Goal: Register for event/course

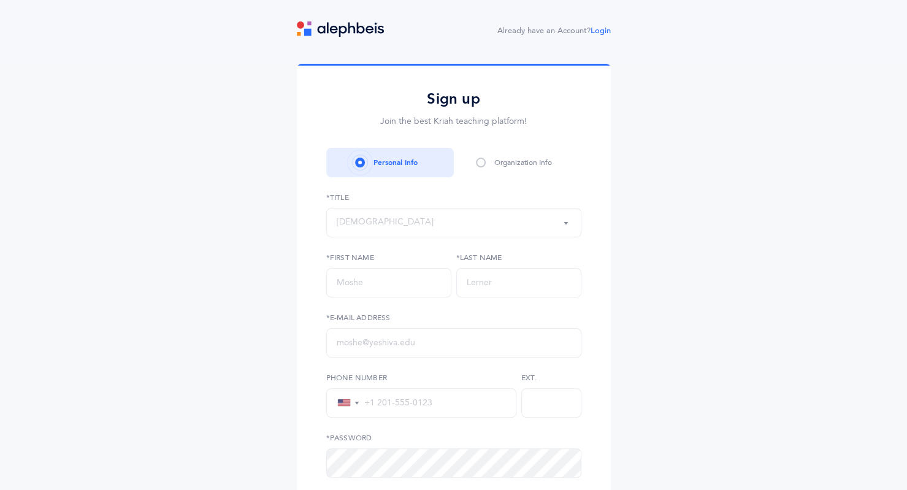
click at [385, 232] on div "[DEMOGRAPHIC_DATA]" at bounding box center [454, 222] width 234 height 21
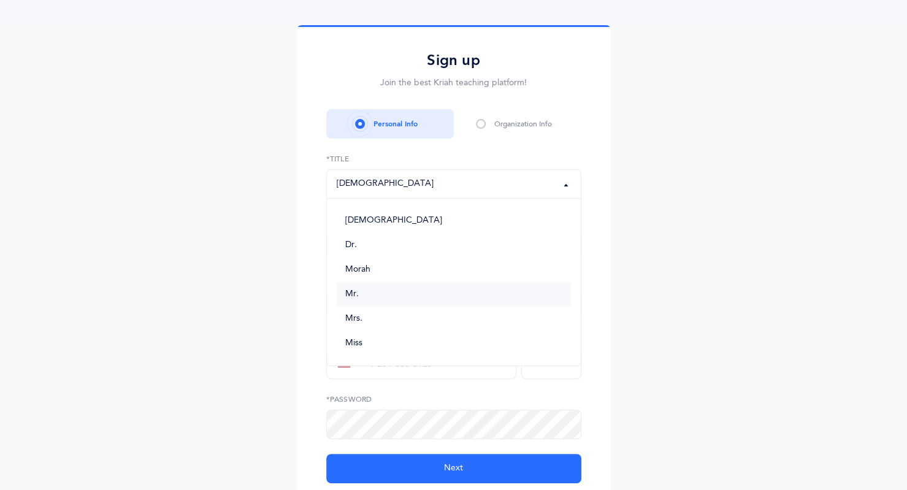
scroll to position [61, 0]
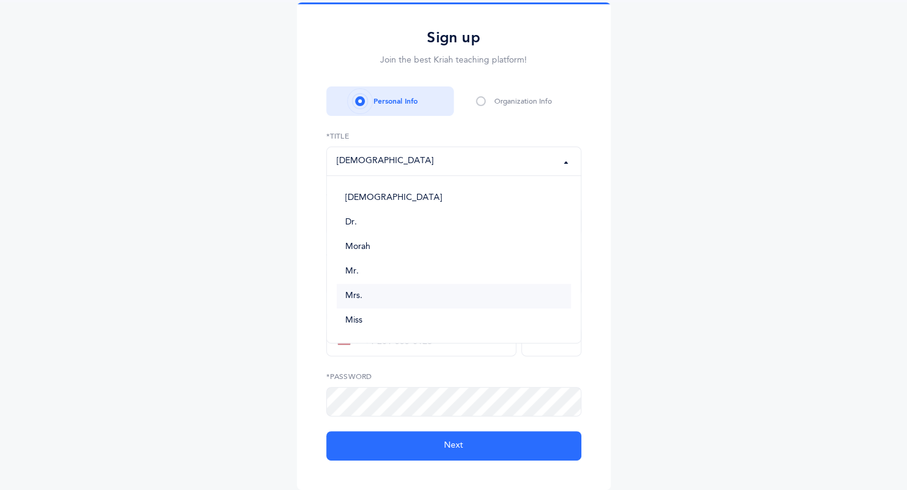
click at [382, 295] on link "Mrs." at bounding box center [454, 296] width 234 height 25
select select "4"
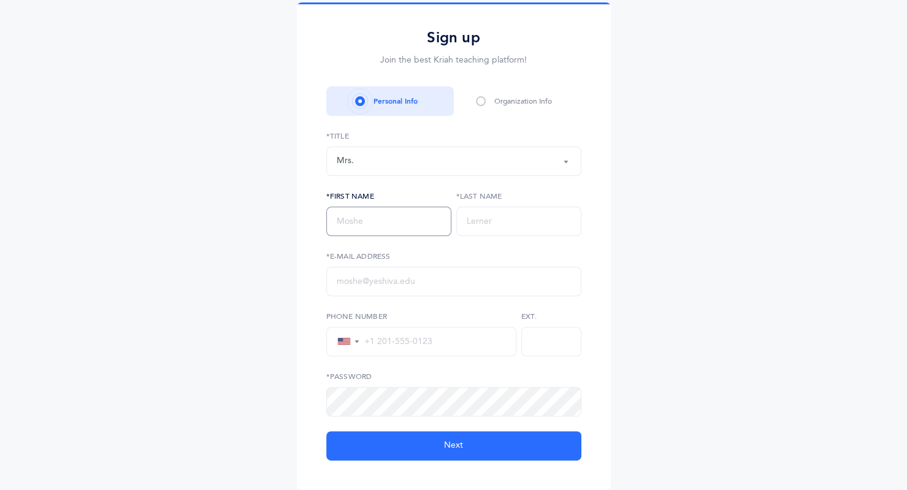
click at [374, 214] on input "text" at bounding box center [388, 221] width 125 height 29
type input "[PERSON_NAME]"
type input "schtroks"
type input "[EMAIL_ADDRESS][DOMAIN_NAME]"
type input "[PHONE_NUMBER]"
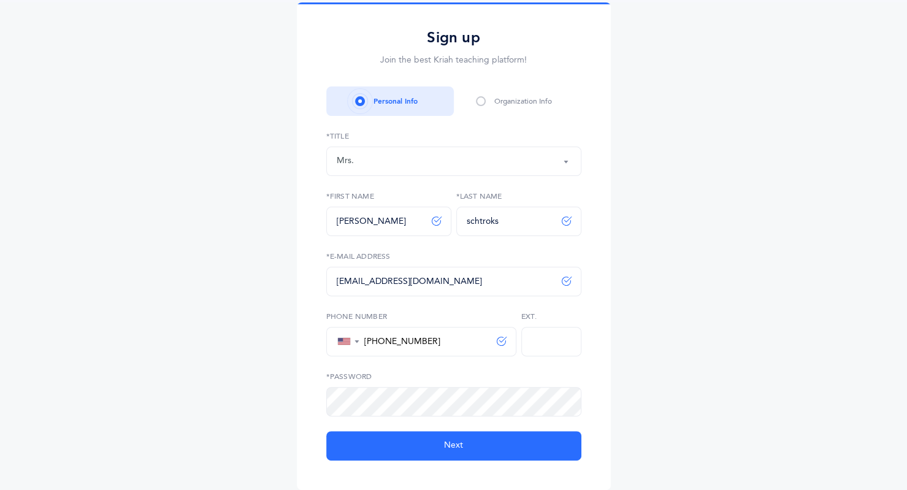
click at [890, 161] on div "Sign up Join the best Kriah teaching platform! Personal Info Organization Info …" at bounding box center [453, 248] width 907 height 492
click at [558, 398] on span at bounding box center [560, 401] width 24 height 10
click at [550, 406] on icon at bounding box center [553, 401] width 10 height 11
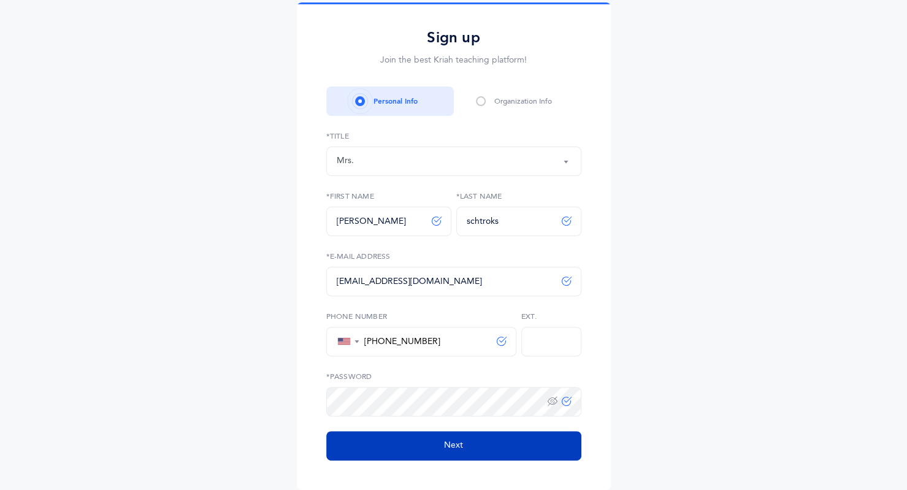
click at [528, 439] on button "Next" at bounding box center [453, 445] width 255 height 29
select select
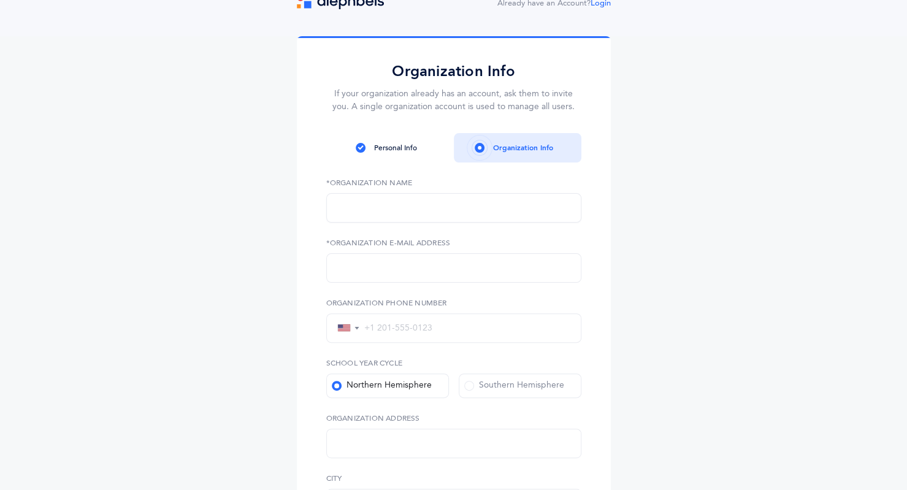
scroll to position [28, 0]
click at [491, 209] on input "text" at bounding box center [453, 207] width 255 height 29
type input "[DEMOGRAPHIC_DATA] of Olympia"
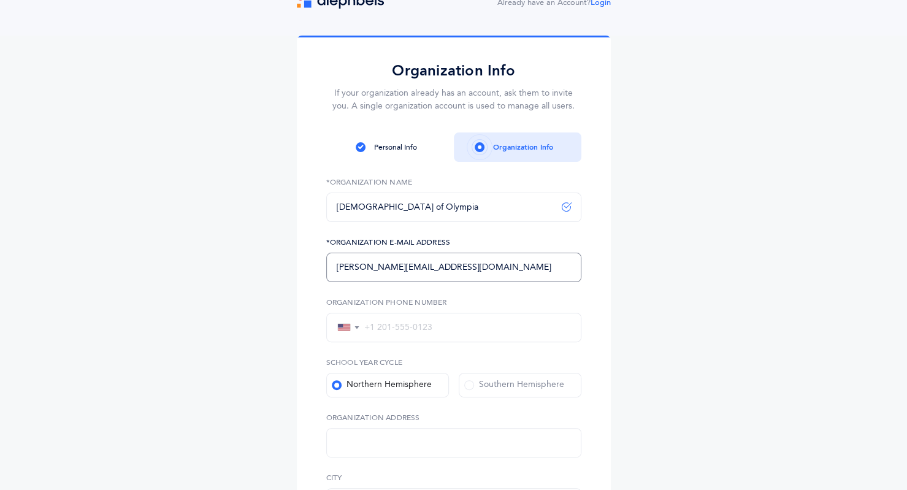
type input "[PERSON_NAME][EMAIL_ADDRESS][DOMAIN_NAME]"
click at [452, 323] on input "tel" at bounding box center [465, 327] width 211 height 11
type input "[PHONE_NUMBER]"
type input "[STREET_ADDRESS]"
type input "Olympia"
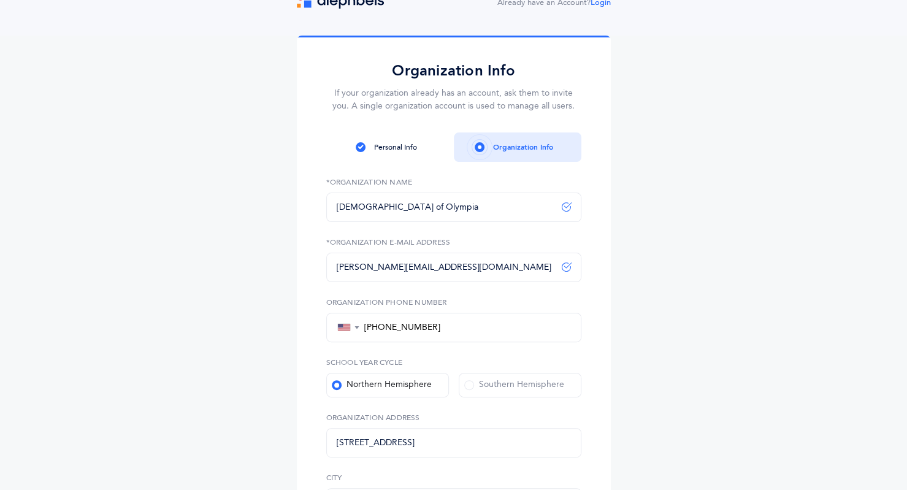
select select "[US_STATE]"
type input "98502"
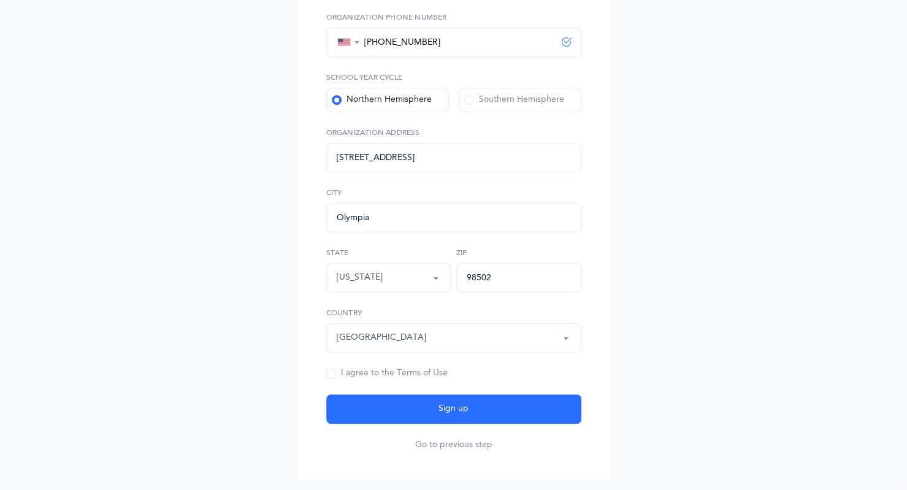
scroll to position [375, 0]
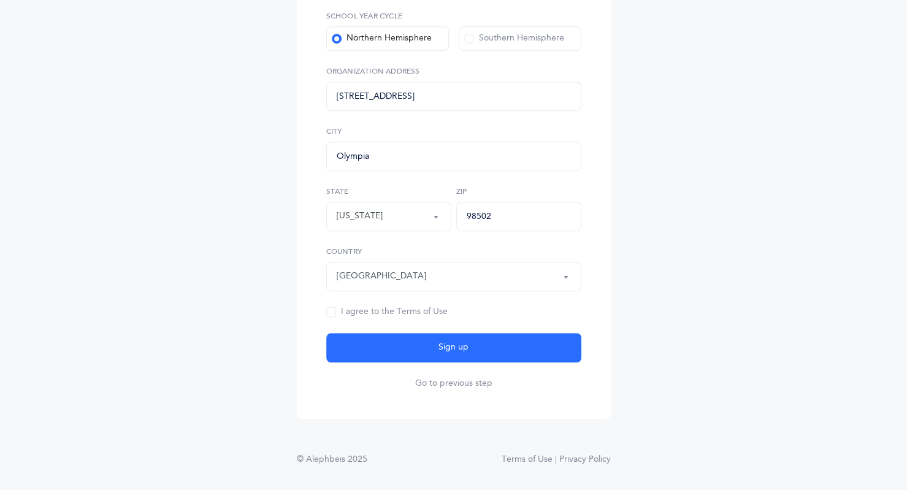
click at [331, 310] on span at bounding box center [331, 312] width 10 height 10
click at [0, 0] on input "I agree to the Terms of Use" at bounding box center [0, 0] width 0 height 0
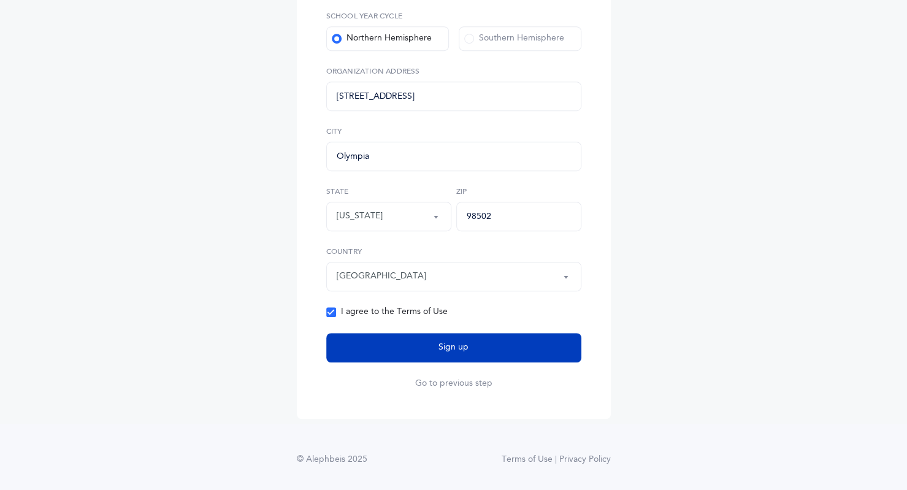
click at [388, 341] on button "Sign up" at bounding box center [453, 347] width 255 height 29
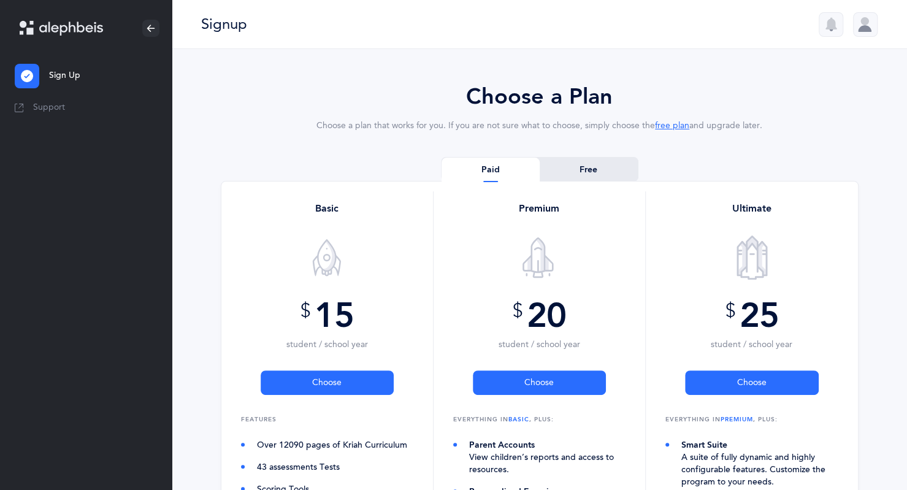
click at [604, 168] on link "Free" at bounding box center [589, 170] width 98 height 25
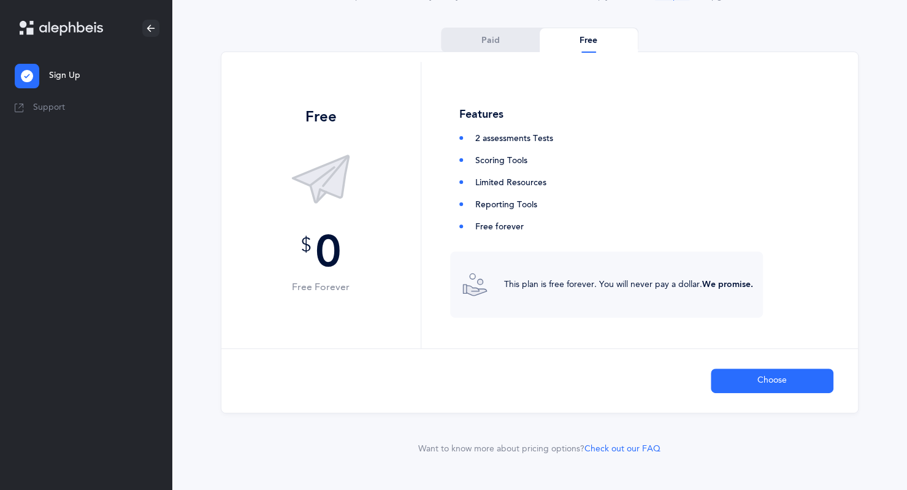
scroll to position [134, 0]
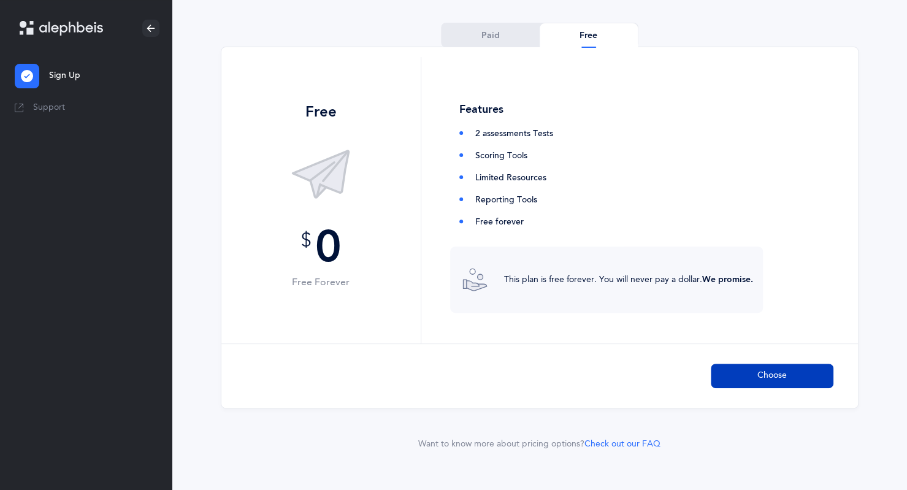
click at [758, 373] on span "Choose" at bounding box center [772, 375] width 29 height 13
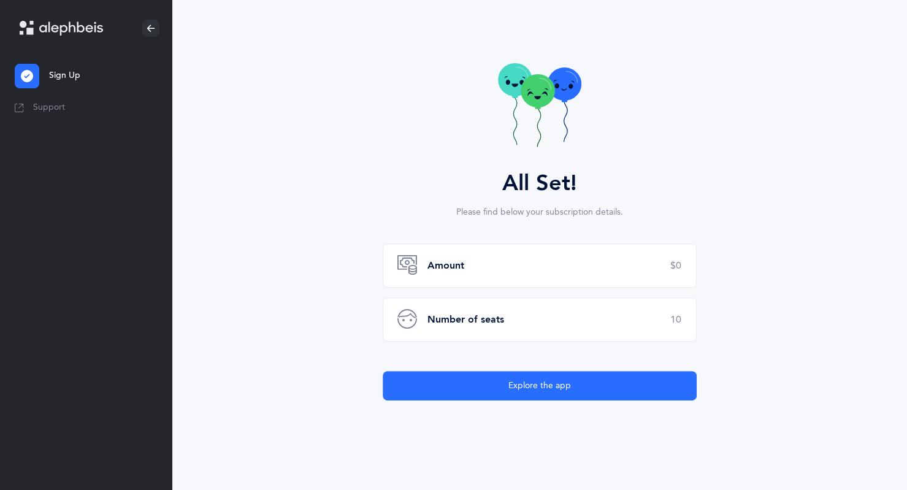
scroll to position [55, 0]
click at [479, 315] on b "Number of seats" at bounding box center [466, 319] width 77 height 11
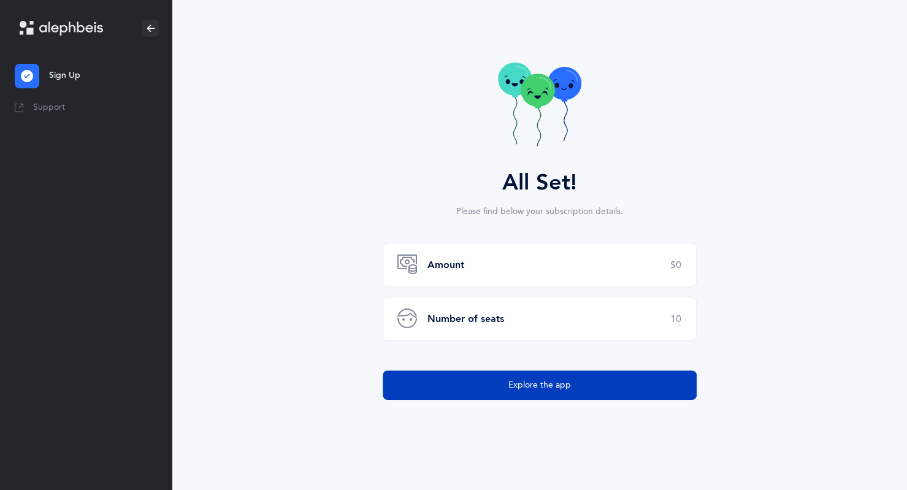
click at [589, 388] on button "Explore the app" at bounding box center [540, 385] width 314 height 29
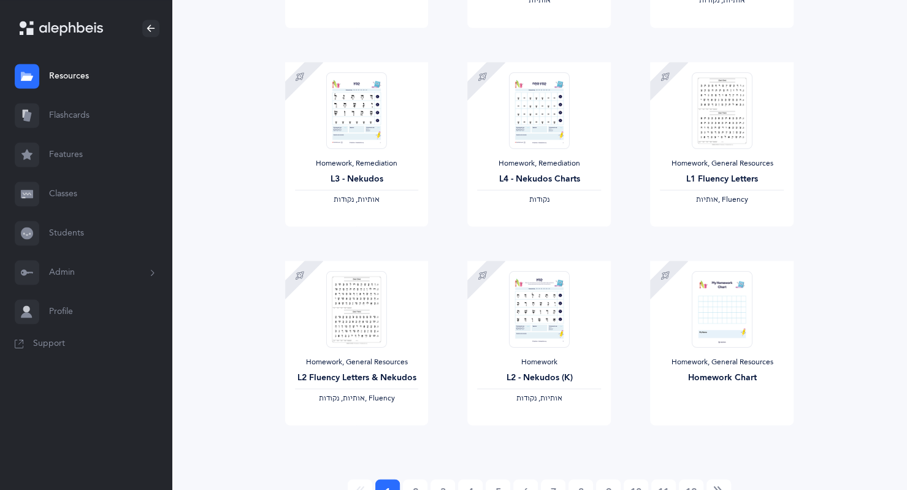
scroll to position [1368, 0]
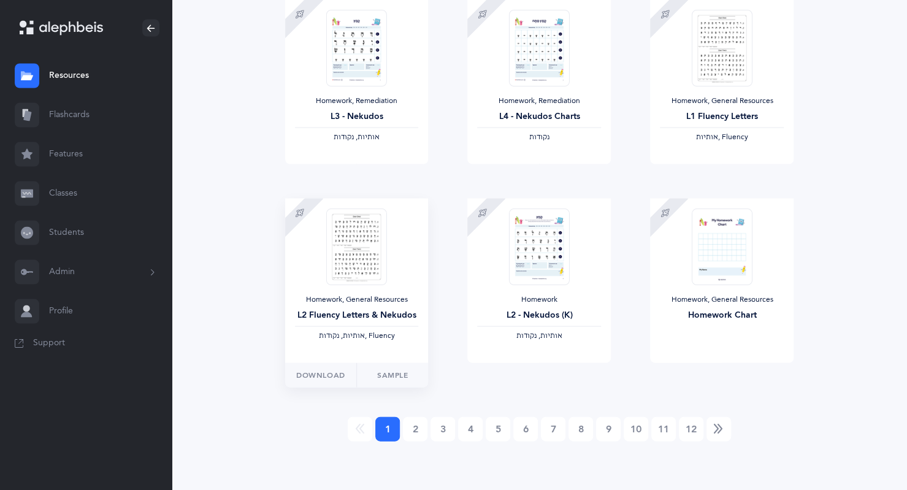
click at [369, 248] on img at bounding box center [356, 247] width 60 height 77
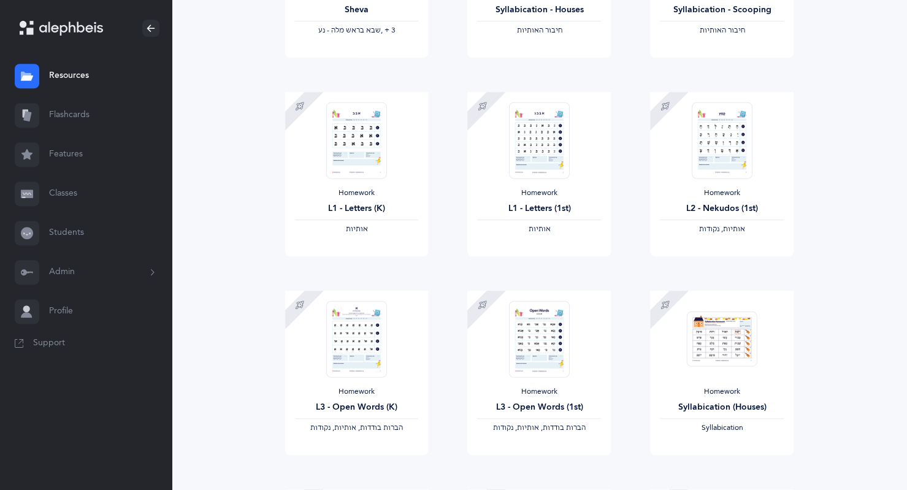
scroll to position [0, 0]
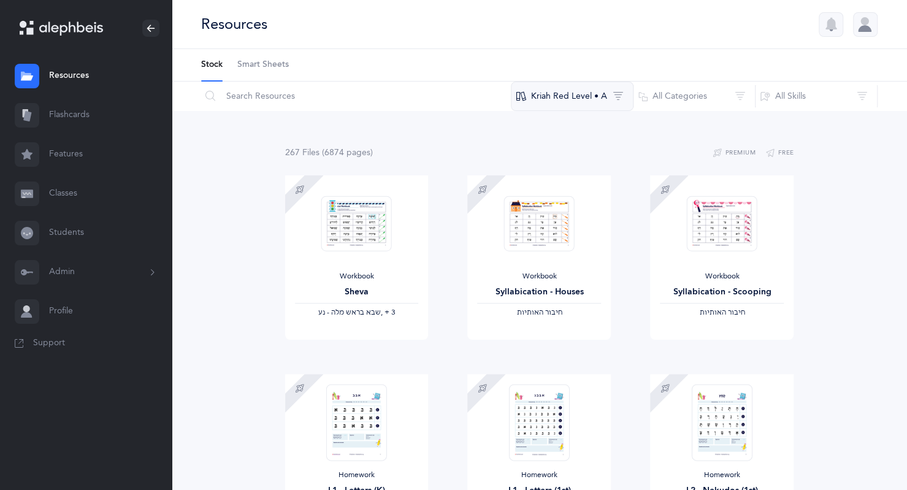
click at [615, 95] on button "Kriah Red Level • A" at bounding box center [572, 96] width 123 height 29
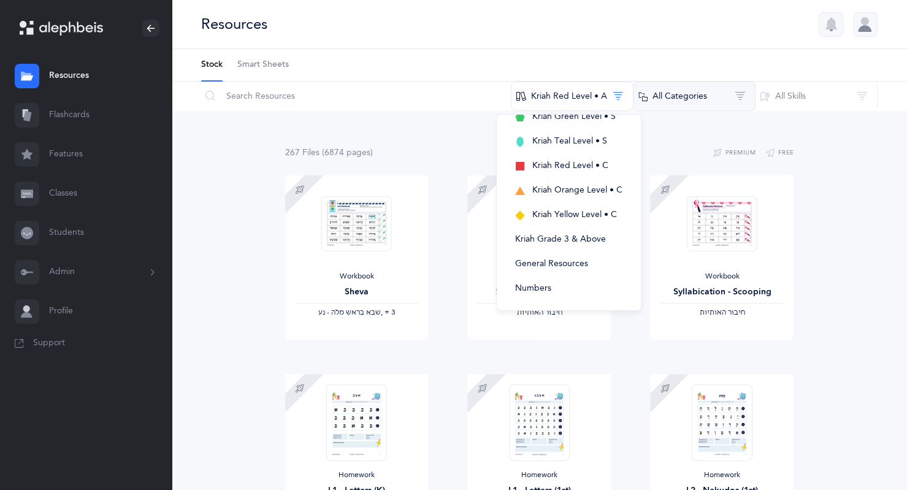
click at [695, 101] on button "All Categories" at bounding box center [694, 96] width 123 height 29
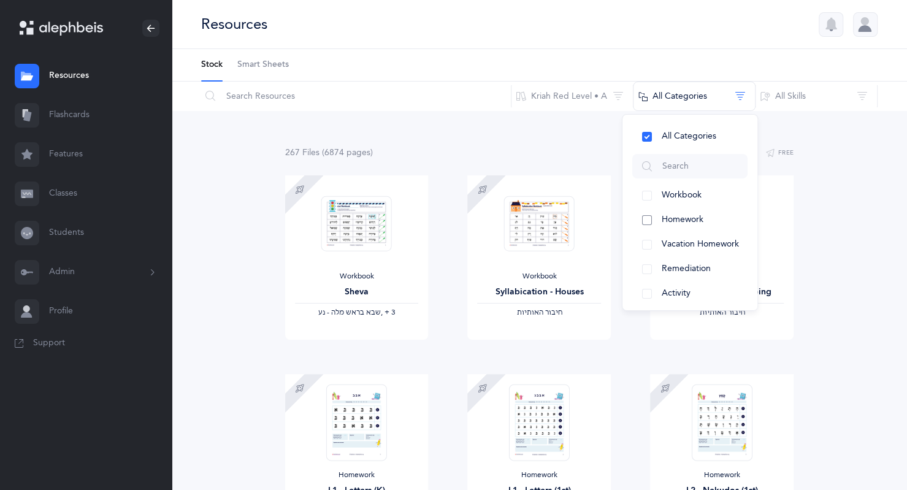
click at [694, 222] on span "Homework" at bounding box center [683, 220] width 42 height 10
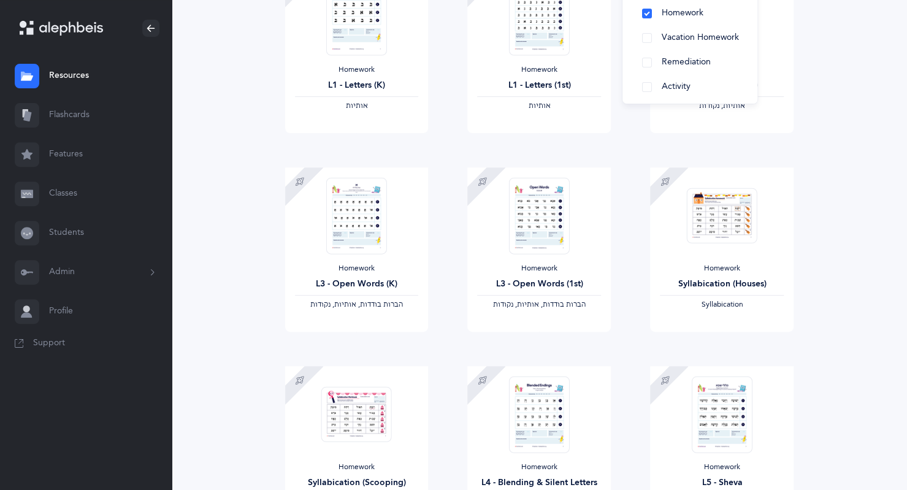
scroll to position [207, 0]
click at [551, 215] on img at bounding box center [539, 215] width 60 height 77
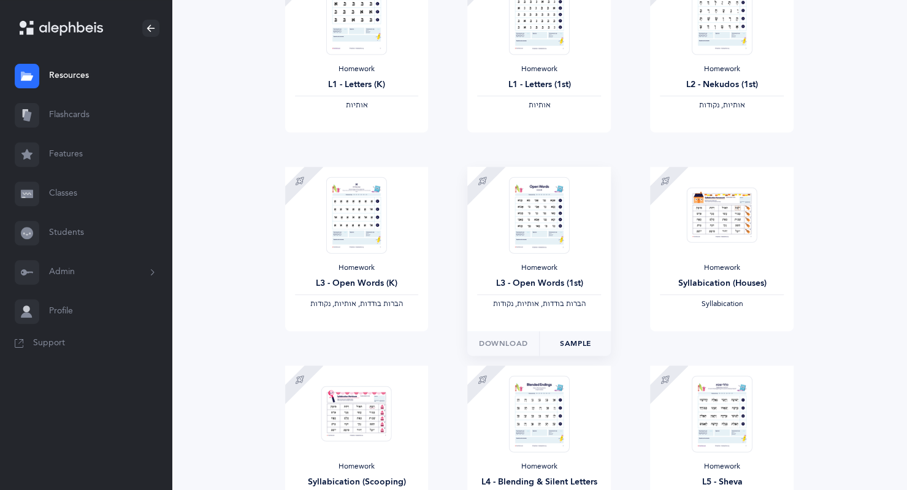
click at [566, 341] on link "Sample" at bounding box center [575, 343] width 72 height 25
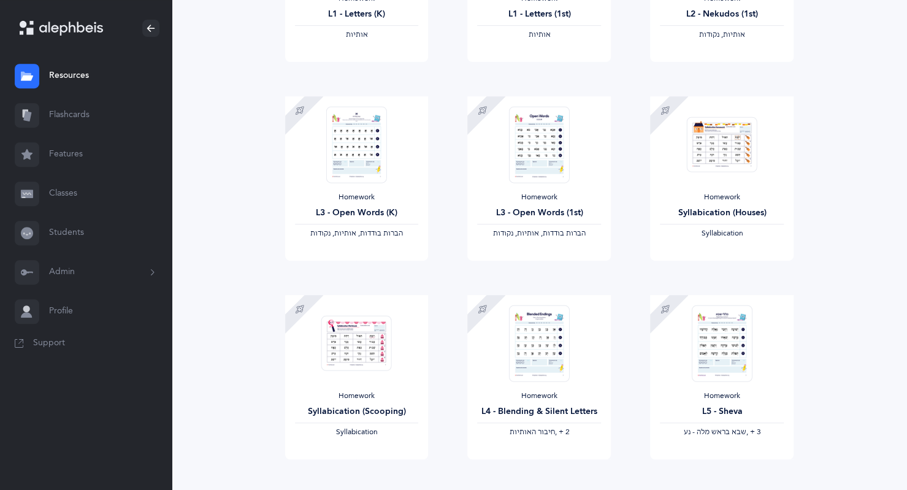
scroll to position [280, 0]
click at [539, 328] on img at bounding box center [539, 340] width 60 height 77
click at [512, 464] on span "Download" at bounding box center [503, 469] width 49 height 11
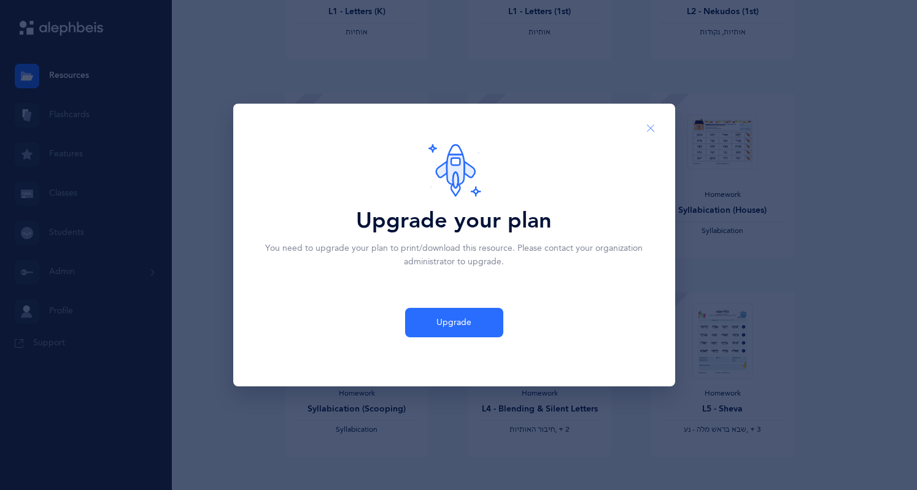
click at [649, 129] on icon "Close" at bounding box center [650, 128] width 10 height 11
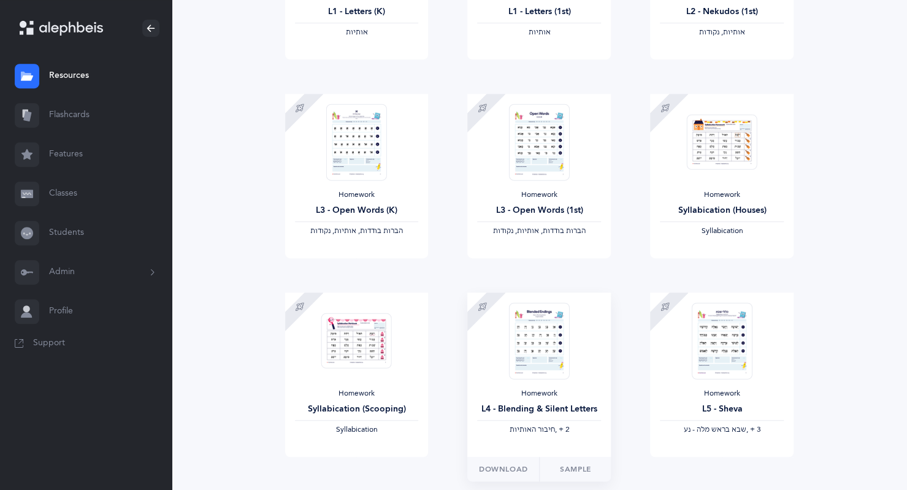
click at [530, 344] on img at bounding box center [539, 340] width 60 height 77
click at [579, 348] on div "Homework L4 - Blending & Silent Letters ‫חיבור האותיות‬ ‪, + 2‬" at bounding box center [540, 375] width 144 height 164
click at [573, 466] on link "Sample" at bounding box center [575, 469] width 72 height 25
click at [74, 119] on link "Flashcards" at bounding box center [86, 115] width 172 height 39
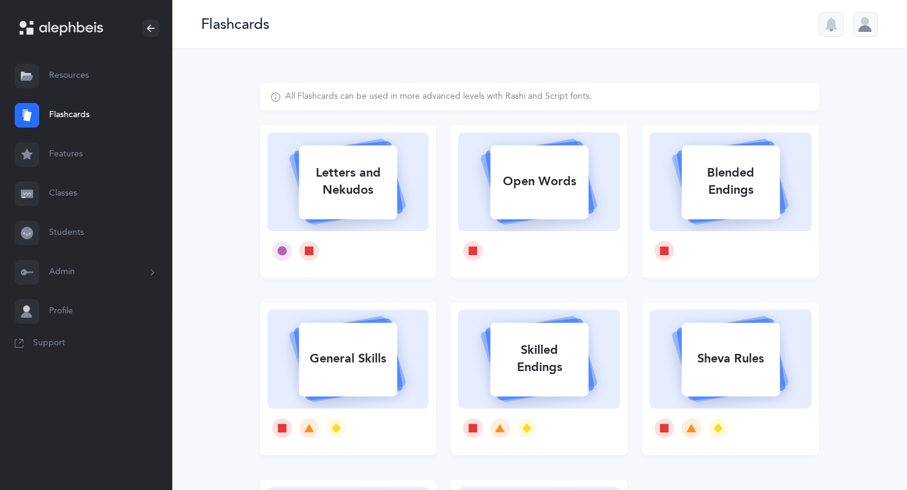
click at [338, 183] on div "Letters and Nekudos" at bounding box center [348, 181] width 98 height 49
select select
select select "single"
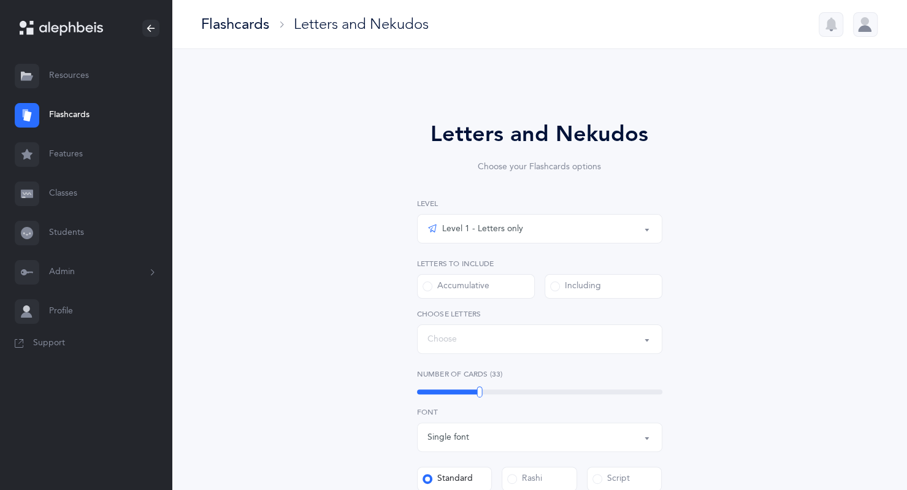
select select "27"
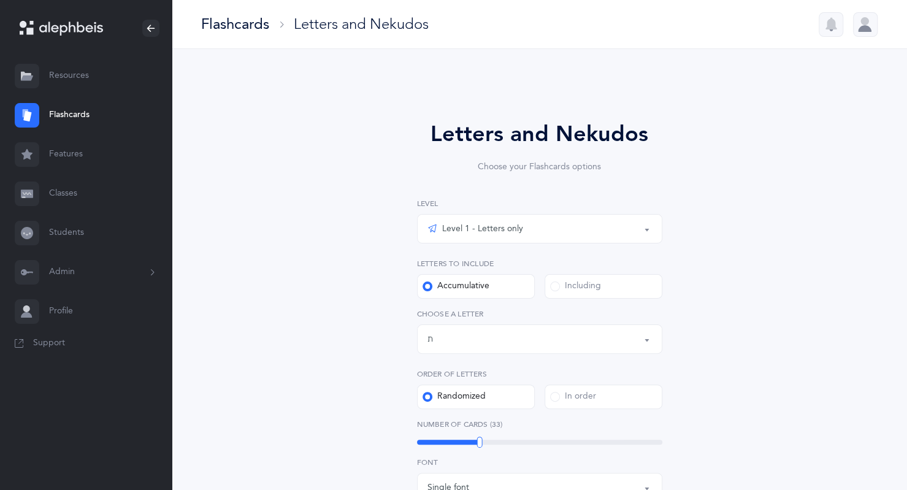
scroll to position [80, 0]
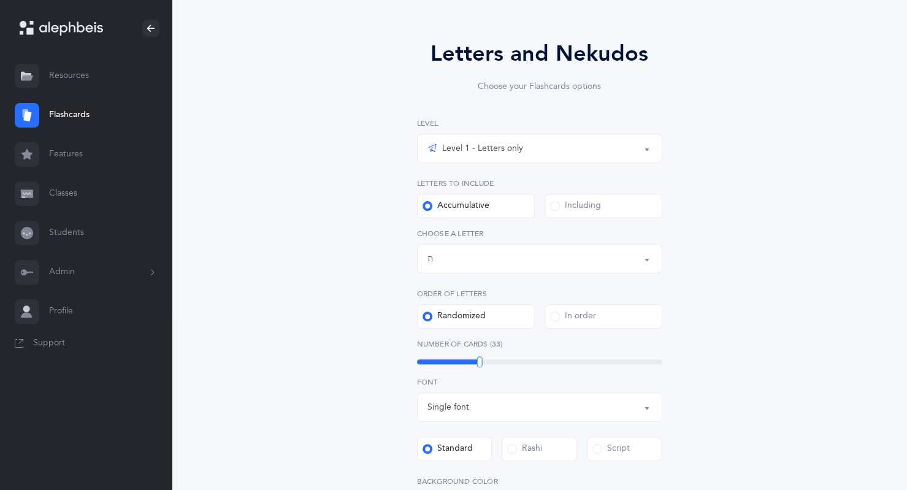
click at [623, 142] on div "Level 1 - Letters only" at bounding box center [540, 148] width 225 height 21
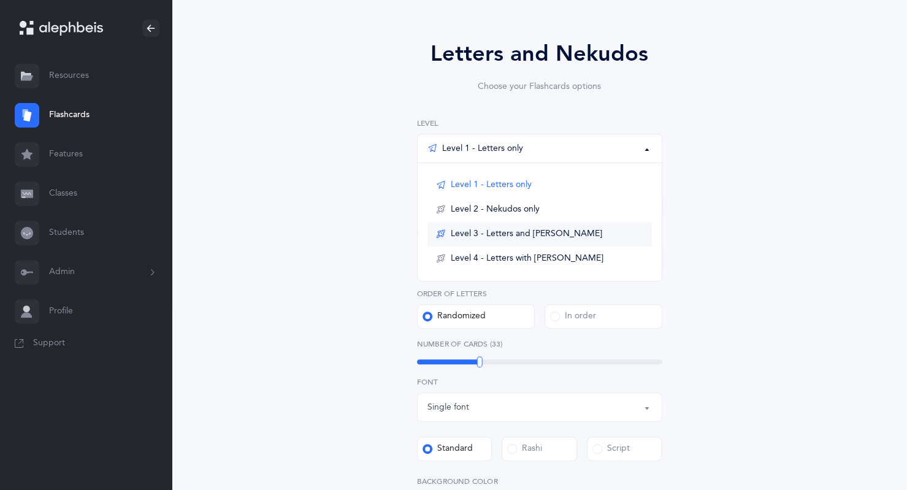
click at [527, 230] on span "Level 3 - Letters and Nekudos" at bounding box center [527, 234] width 152 height 11
select select "1"
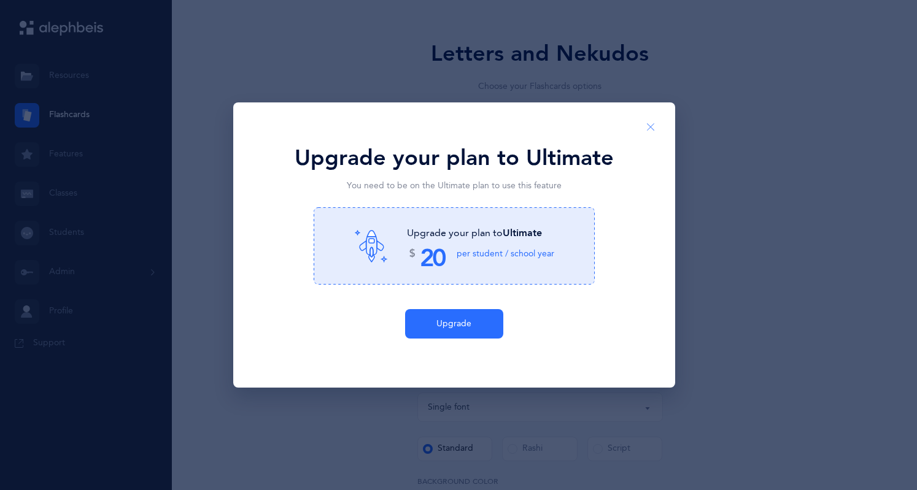
click at [655, 123] on button "Close" at bounding box center [650, 127] width 29 height 30
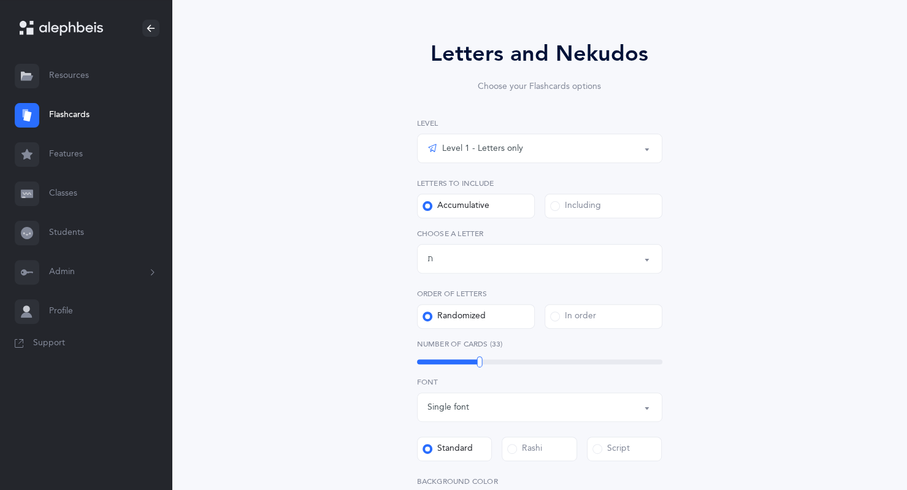
click at [601, 257] on div "Letters up until: ת" at bounding box center [540, 258] width 225 height 21
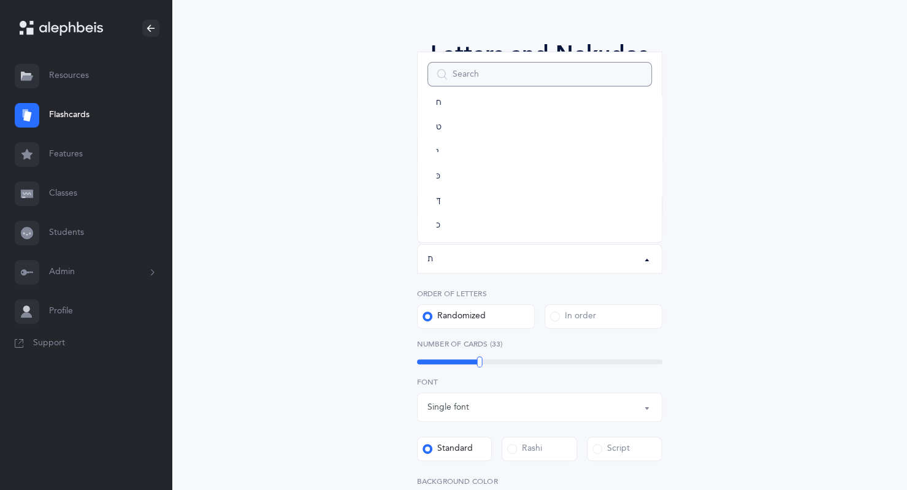
scroll to position [0, 0]
click at [774, 152] on div "Letters and Nekudos Choose your Flashcards options Level 1 - Letters only Level…" at bounding box center [540, 369] width 560 height 732
